Goal: Navigation & Orientation: Go to known website

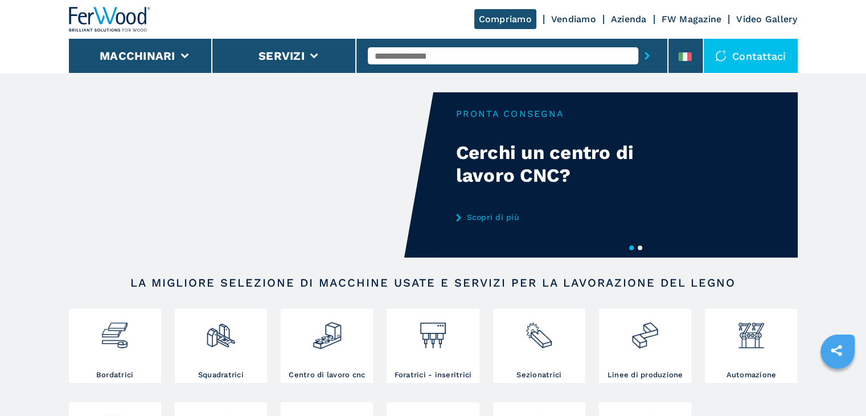
click at [562, 19] on link "Vendiamo" at bounding box center [573, 19] width 45 height 11
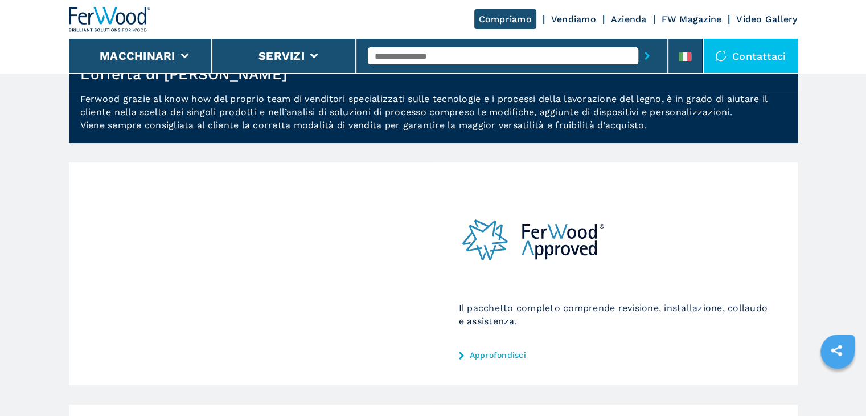
scroll to position [114, 0]
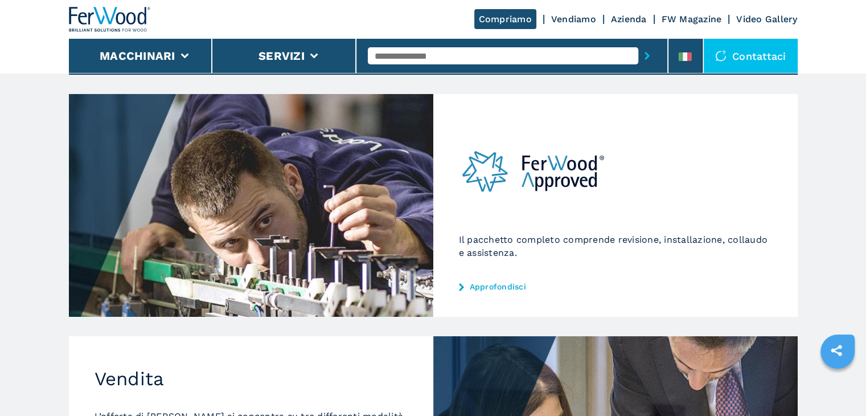
click at [478, 278] on div "Il pacchetto completo comprende revisione, installazione, collaudo e assistenza…" at bounding box center [615, 205] width 364 height 223
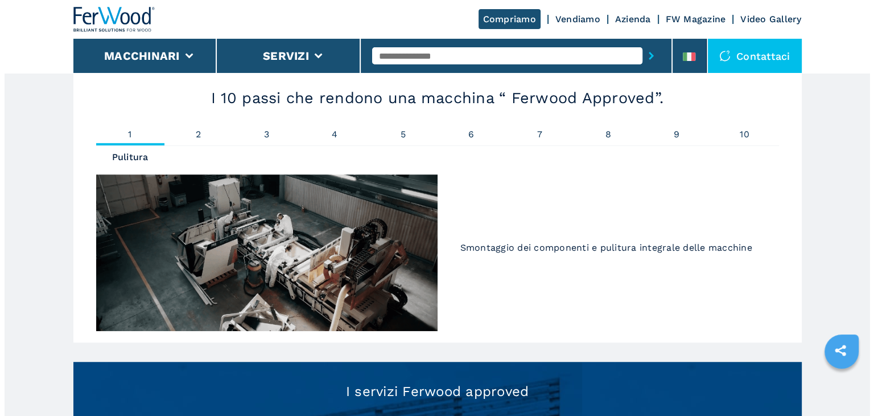
scroll to position [1025, 0]
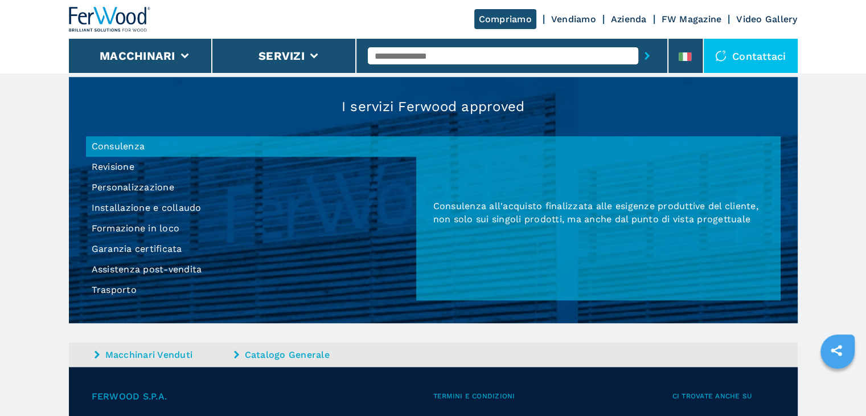
click at [147, 248] on li "Garanzia certificata" at bounding box center [251, 248] width 330 height 20
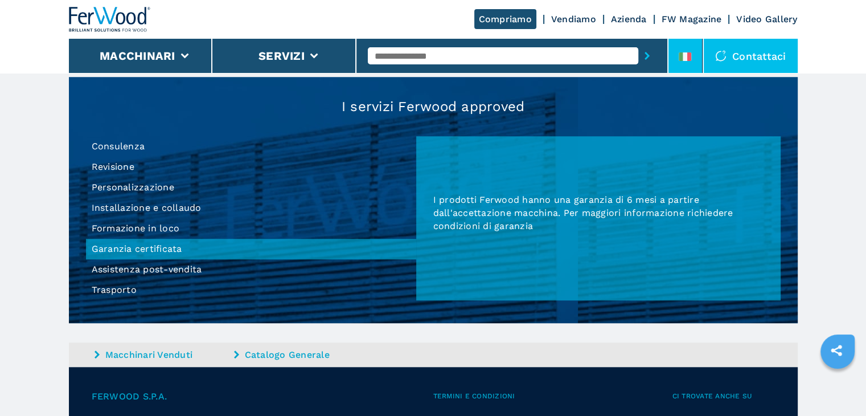
drag, startPoint x: 674, startPoint y: 45, endPoint x: 674, endPoint y: 51, distance: 6.3
click at [676, 45] on li at bounding box center [685, 56] width 34 height 34
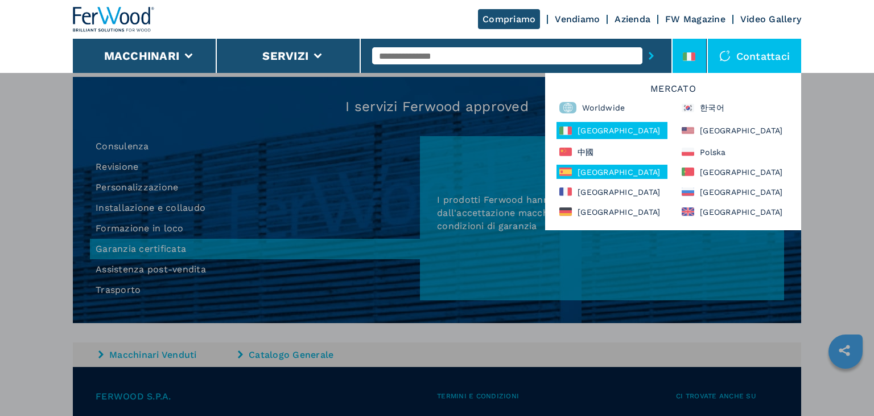
click at [613, 170] on div "[GEOGRAPHIC_DATA]" at bounding box center [612, 171] width 111 height 14
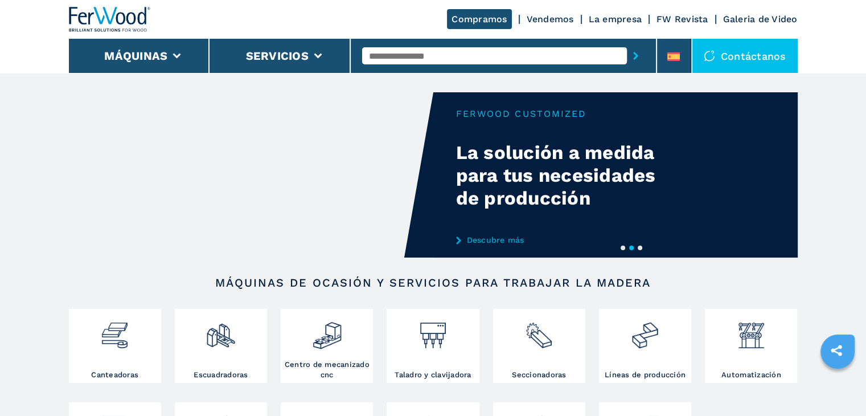
click at [551, 26] on div "Compramos Vendemos La empresa FW Revista Galeria de Video" at bounding box center [433, 19] width 729 height 39
click at [556, 20] on link "Vendemos" at bounding box center [549, 19] width 47 height 11
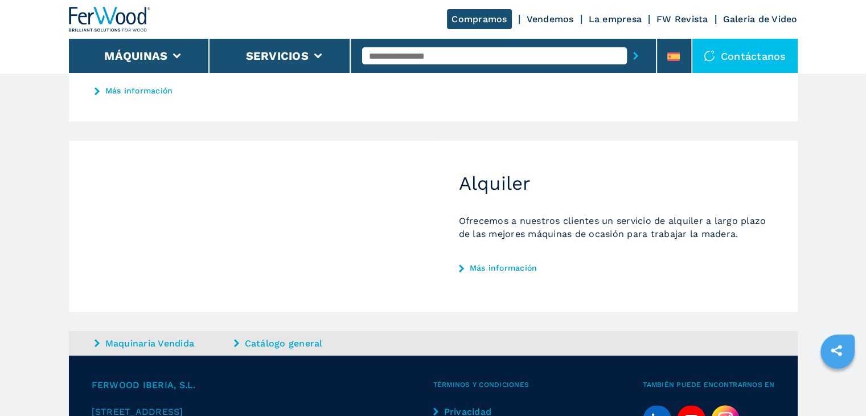
scroll to position [171, 0]
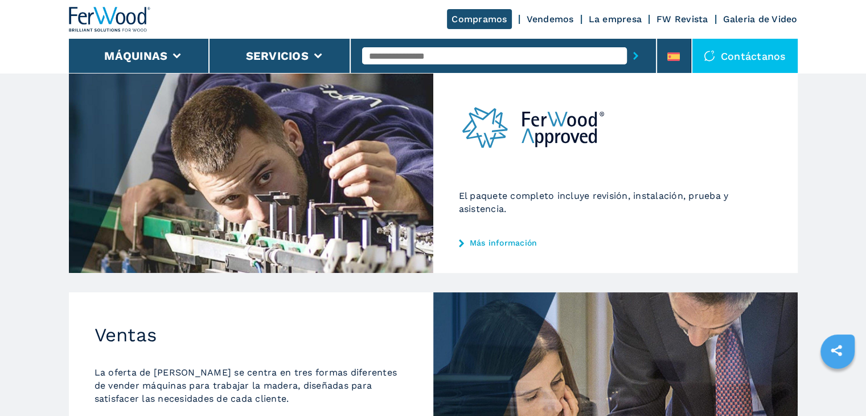
click at [508, 241] on link "Más información" at bounding box center [615, 242] width 313 height 9
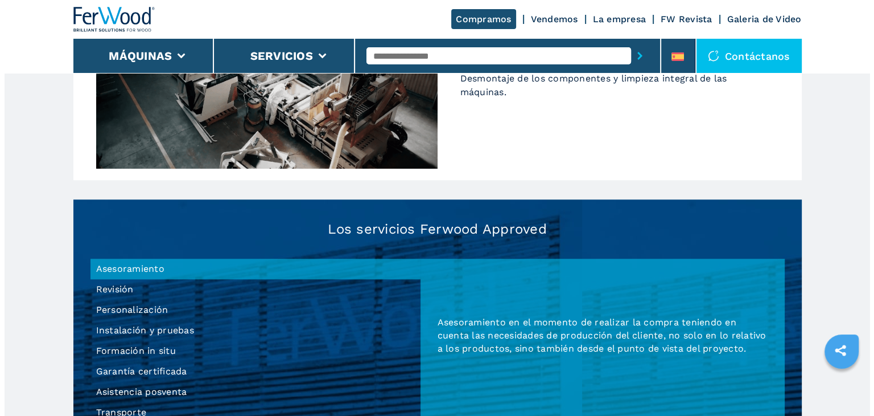
scroll to position [1025, 0]
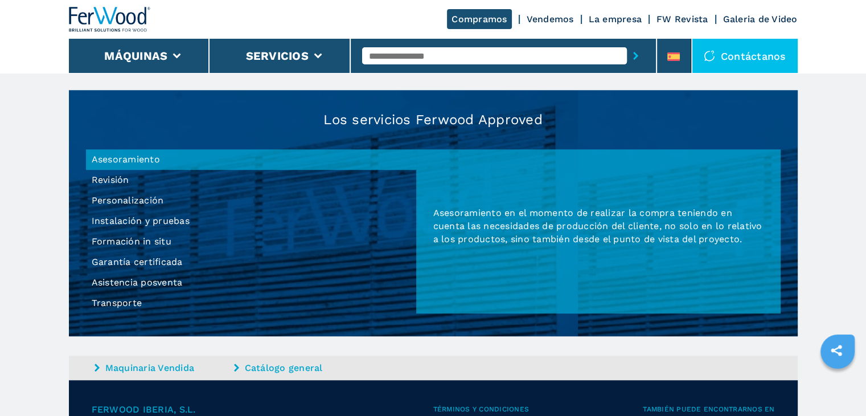
click at [137, 261] on li "Garantía certificada" at bounding box center [251, 262] width 330 height 20
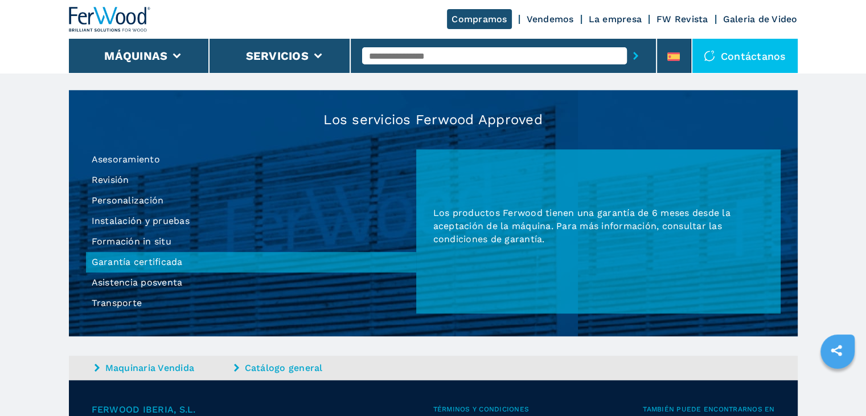
click at [675, 58] on icon at bounding box center [673, 56] width 13 height 9
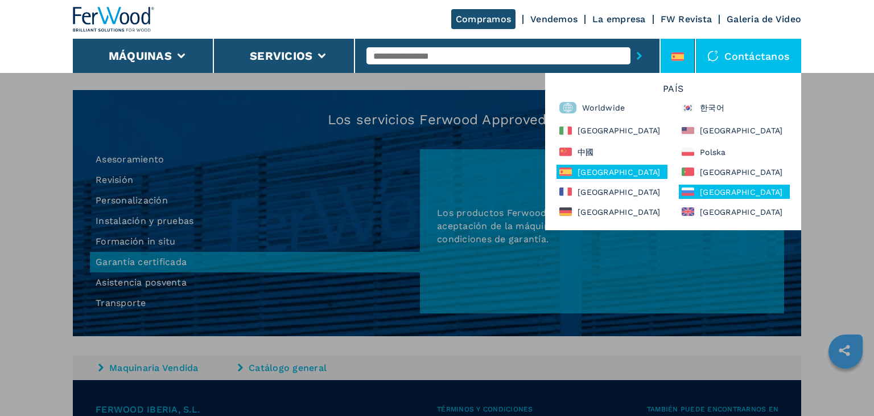
click at [722, 193] on div "Россия" at bounding box center [734, 191] width 111 height 14
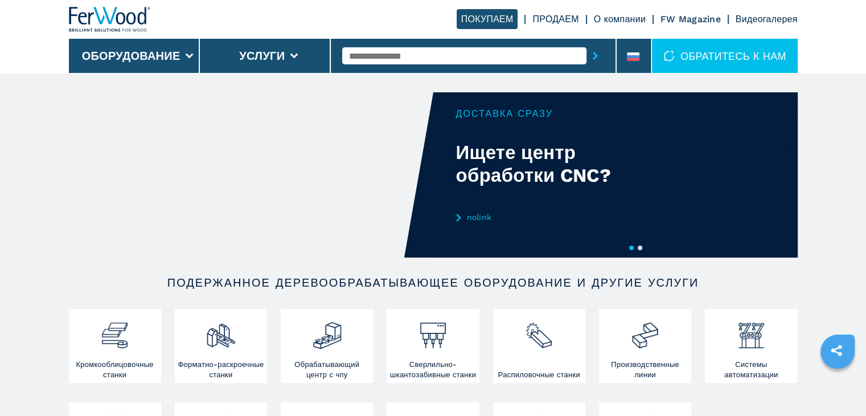
click at [564, 19] on link "ПРОДАЕМ" at bounding box center [555, 19] width 46 height 11
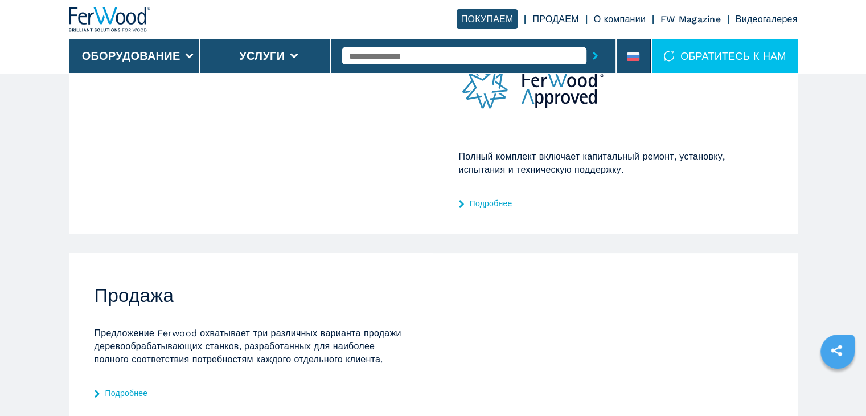
scroll to position [285, 0]
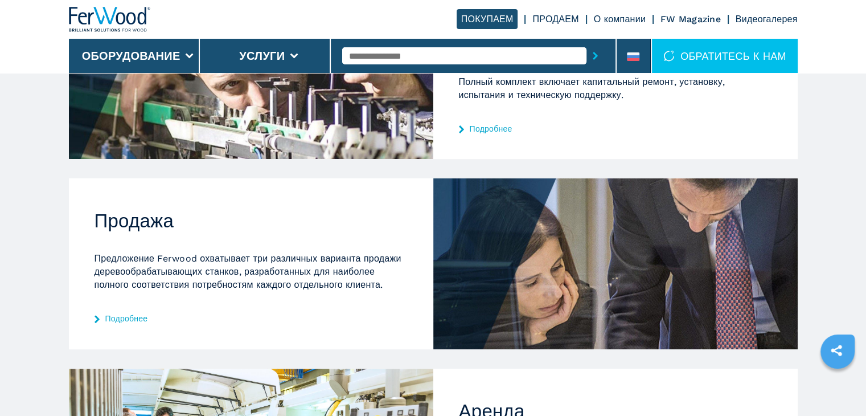
click at [482, 132] on link "Подробнее" at bounding box center [615, 128] width 313 height 9
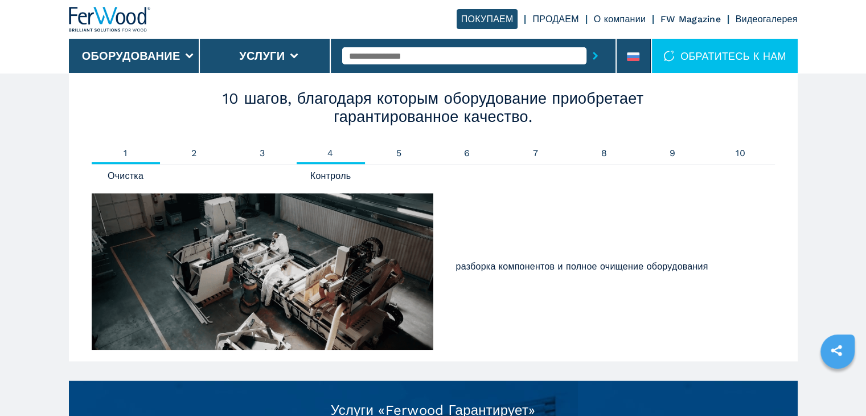
scroll to position [1025, 0]
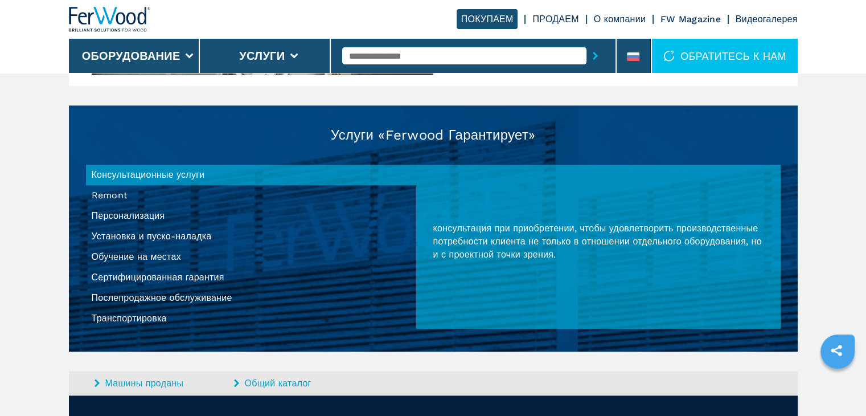
click at [139, 278] on li "Сертифицированная гарантия" at bounding box center [251, 277] width 330 height 20
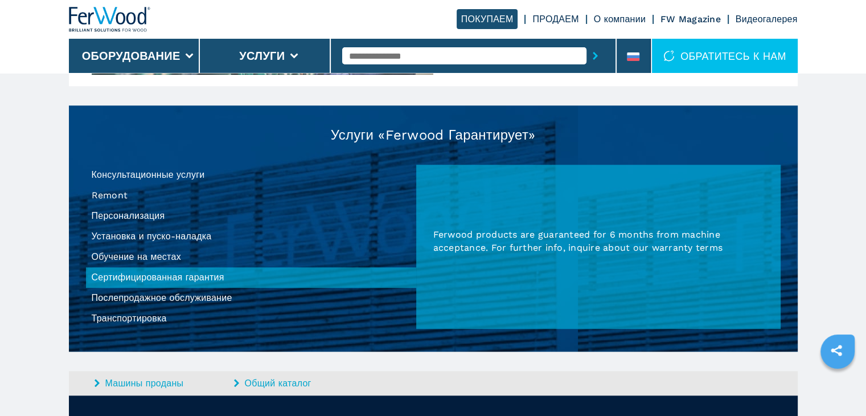
click at [180, 299] on li "Послепродажное обслуживание" at bounding box center [251, 297] width 330 height 20
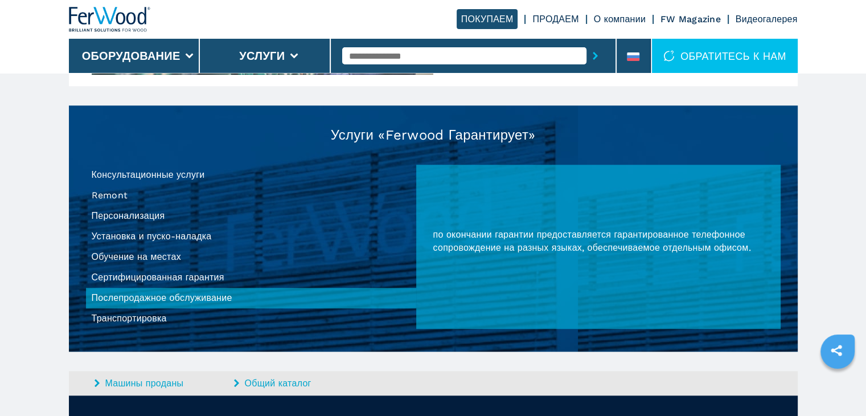
click at [172, 277] on li "Сертифицированная гарантия" at bounding box center [251, 277] width 330 height 20
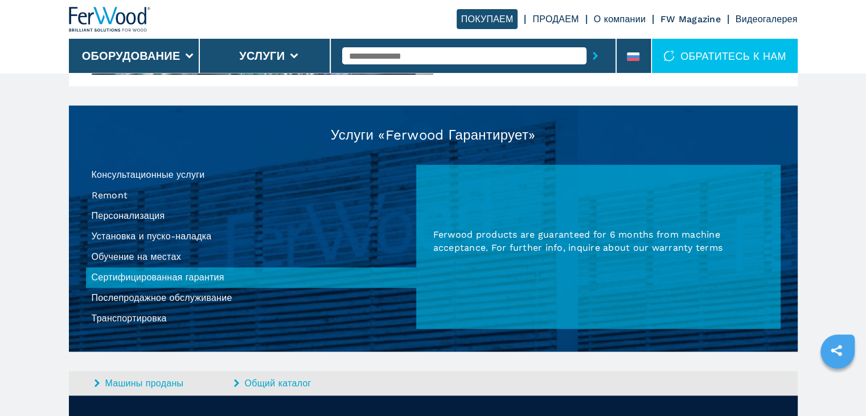
click at [164, 258] on li "Обучение на местах" at bounding box center [251, 256] width 330 height 20
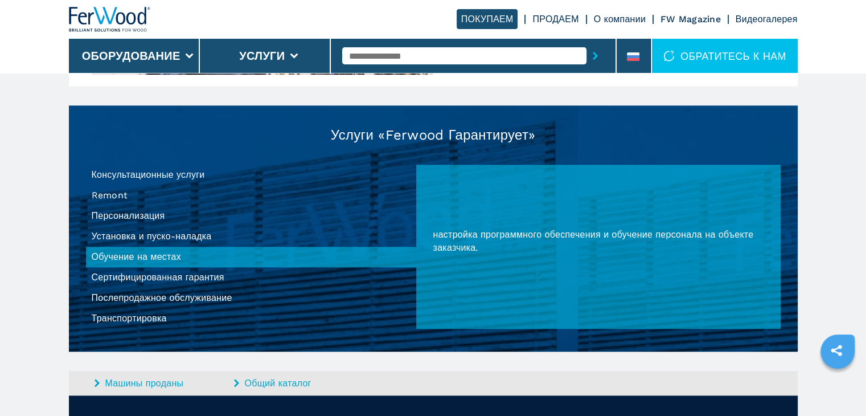
click at [172, 276] on li "Сертифицированная гарантия" at bounding box center [251, 277] width 330 height 20
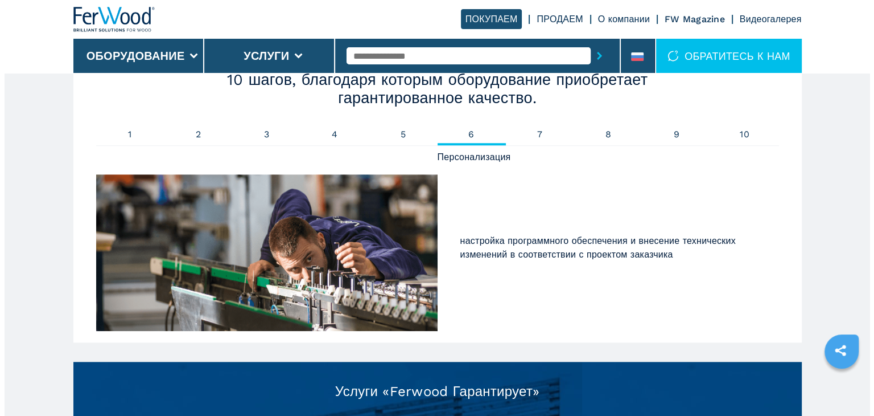
scroll to position [626, 0]
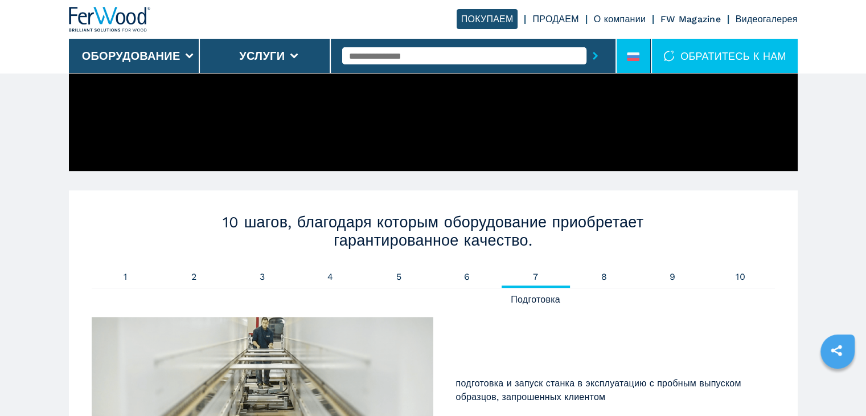
click at [632, 61] on div at bounding box center [633, 58] width 13 height 13
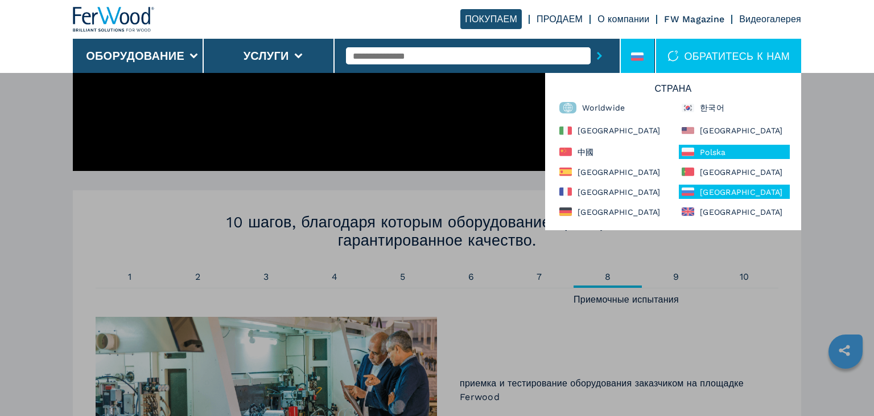
click at [726, 147] on div "Polska" at bounding box center [734, 152] width 111 height 14
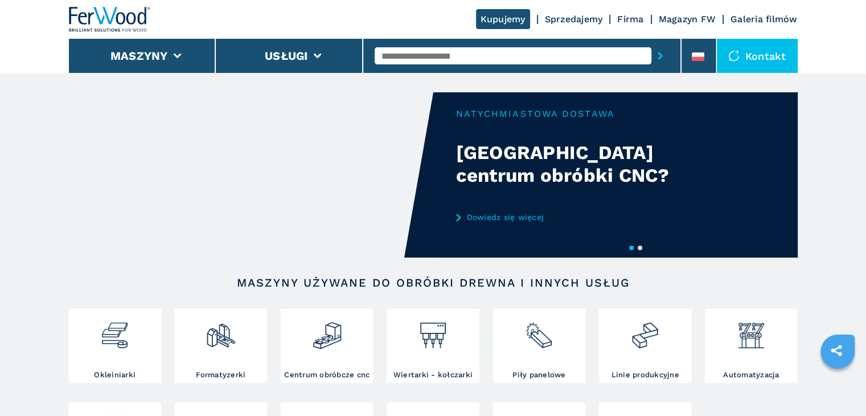
click at [562, 19] on link "Sprzedajemy" at bounding box center [574, 19] width 58 height 11
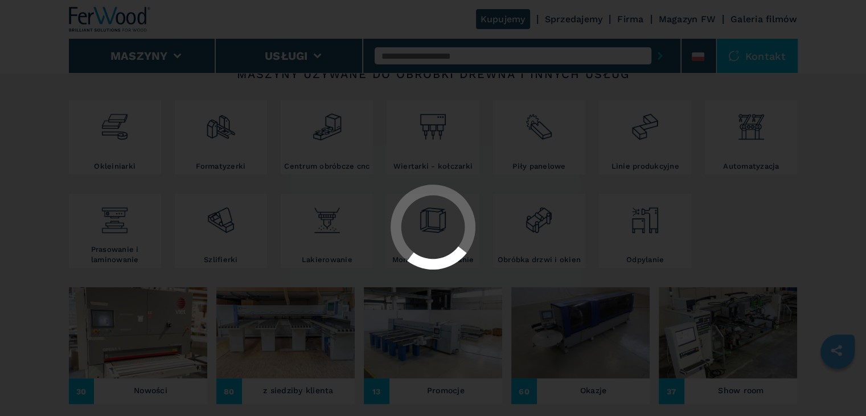
scroll to position [342, 0]
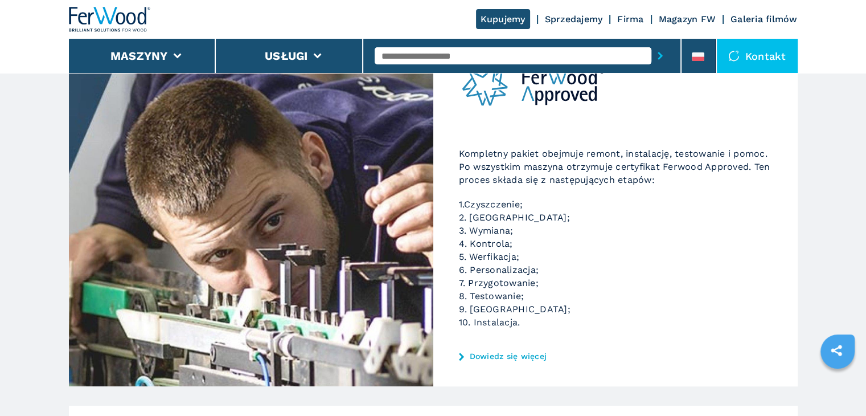
scroll to position [342, 0]
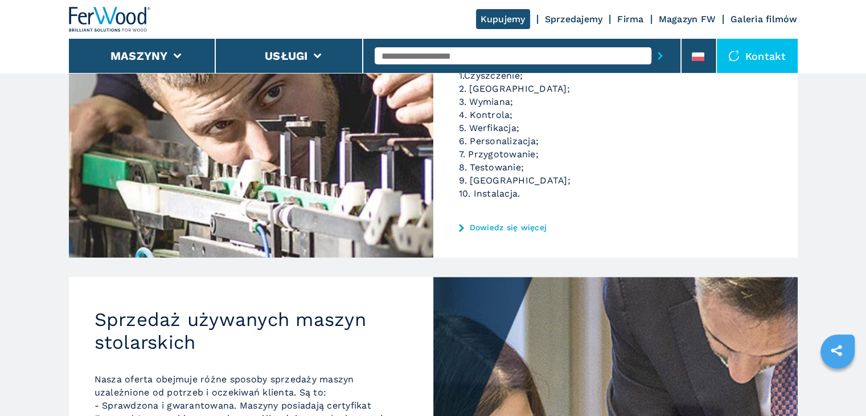
click at [481, 227] on link "Dowiedz się więcej" at bounding box center [615, 227] width 313 height 9
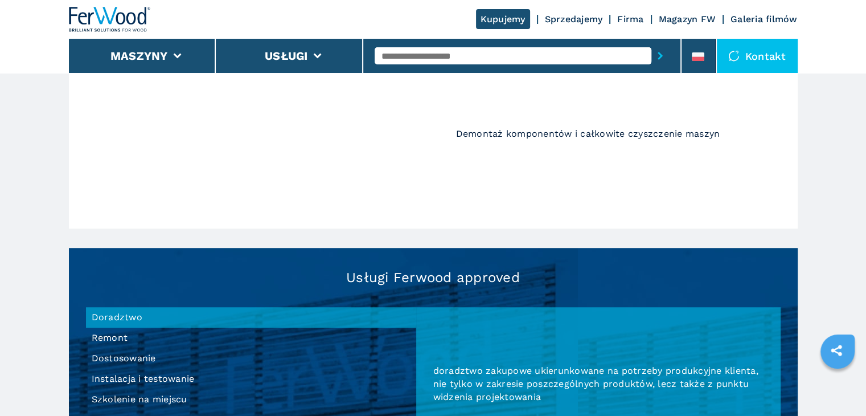
scroll to position [1154, 0]
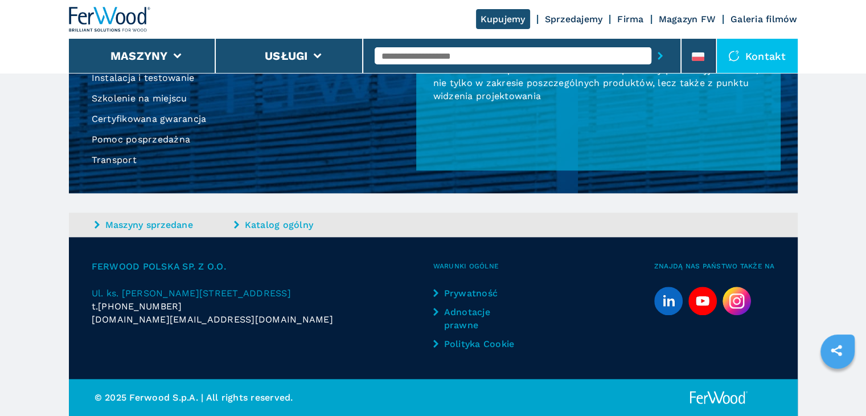
click at [158, 114] on li "Certyfikowana gwarancja" at bounding box center [251, 119] width 330 height 20
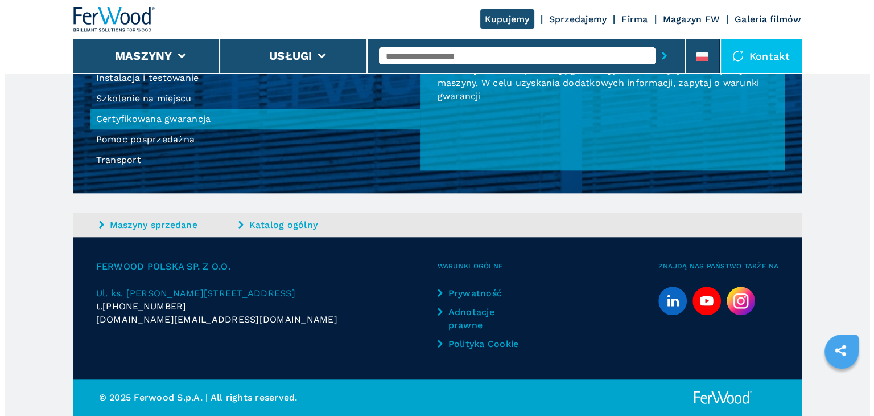
scroll to position [984, 0]
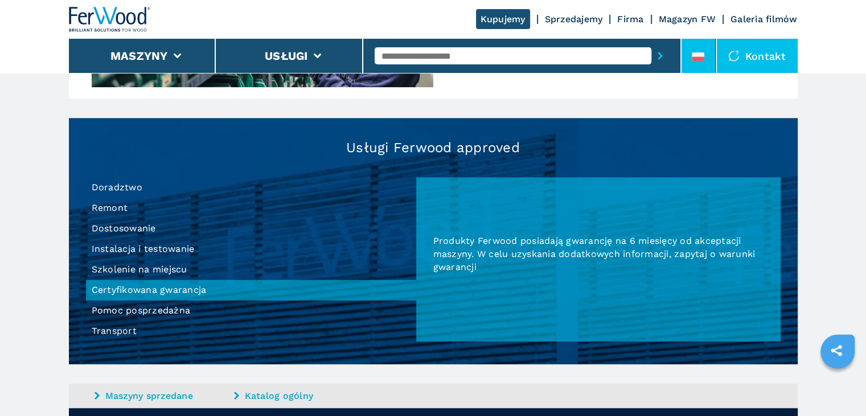
click at [699, 60] on icon at bounding box center [698, 58] width 13 height 4
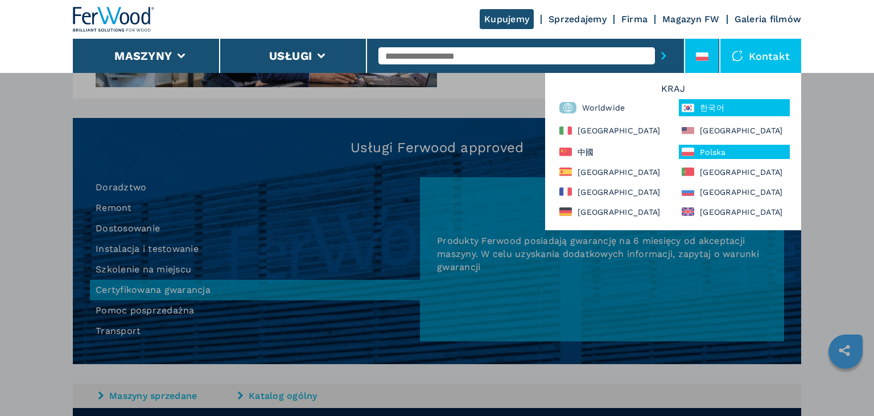
click at [695, 109] on div "한국어" at bounding box center [734, 107] width 111 height 17
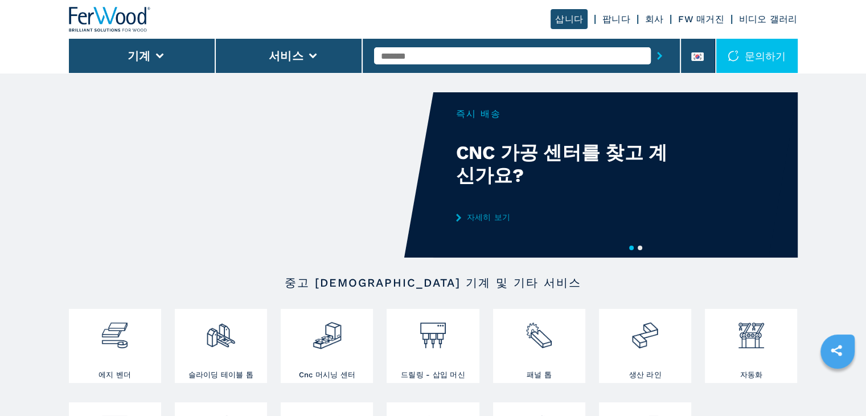
click at [618, 23] on link "팝니다" at bounding box center [616, 19] width 28 height 11
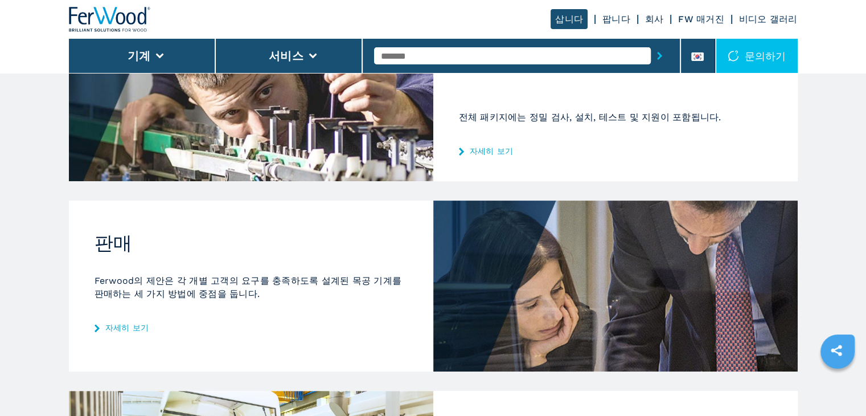
scroll to position [285, 0]
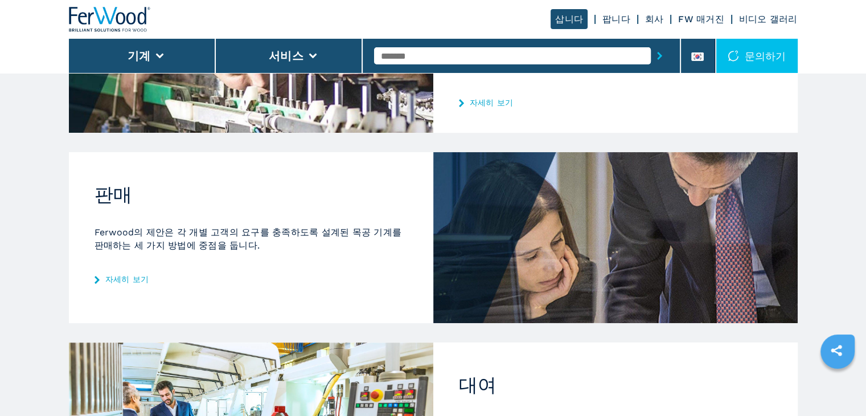
click at [495, 95] on div "전체 패키지에는 정밀 검사, 설치, 테스트 및 지원이 포함됩니다. 자세히 보기" at bounding box center [615, 27] width 364 height 209
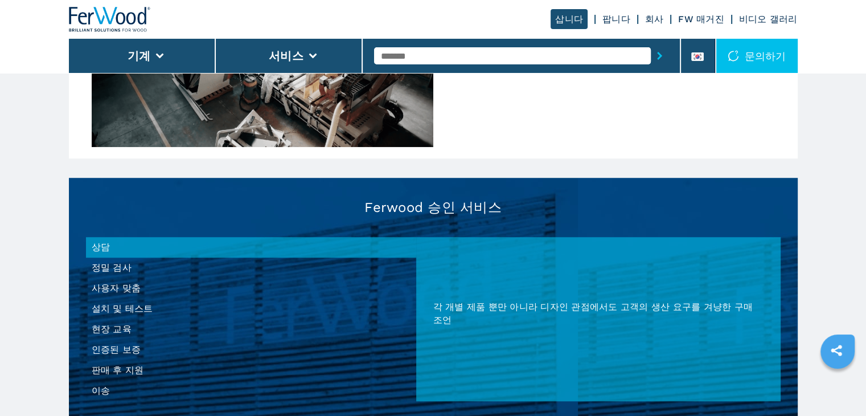
scroll to position [1081, 0]
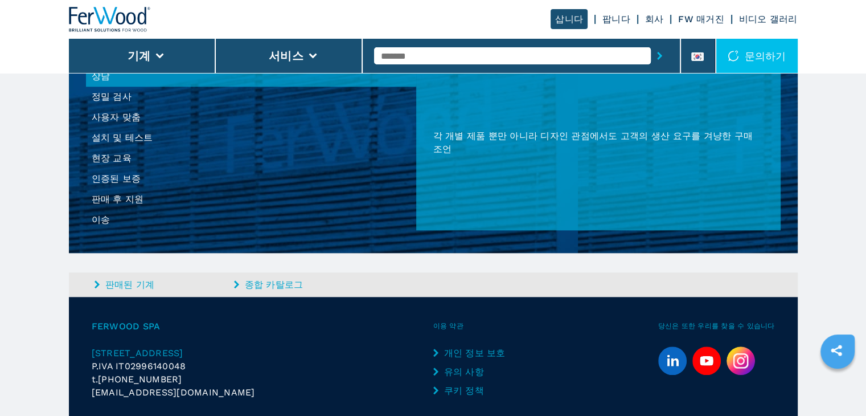
click at [108, 163] on li "현장 교육" at bounding box center [251, 158] width 330 height 20
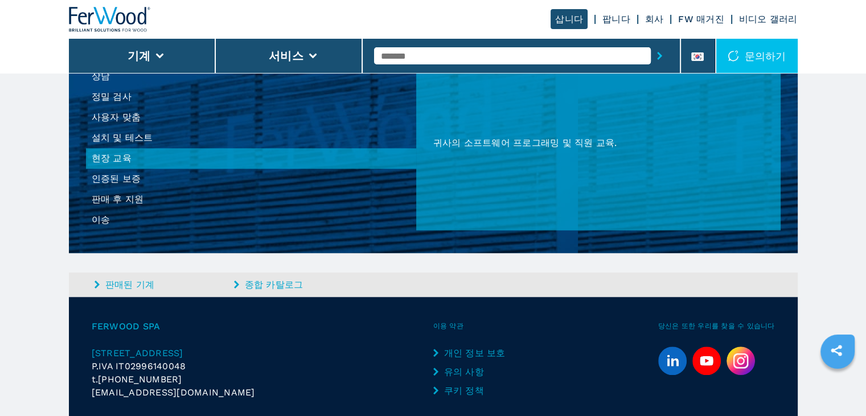
click at [112, 183] on li "인증된 보증" at bounding box center [251, 178] width 330 height 20
